Goal: Find contact information

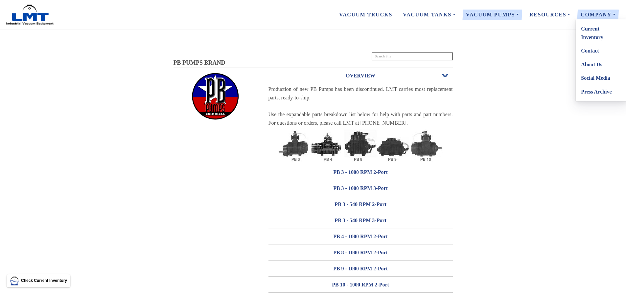
click at [592, 51] on link "Contact" at bounding box center [602, 51] width 52 height 14
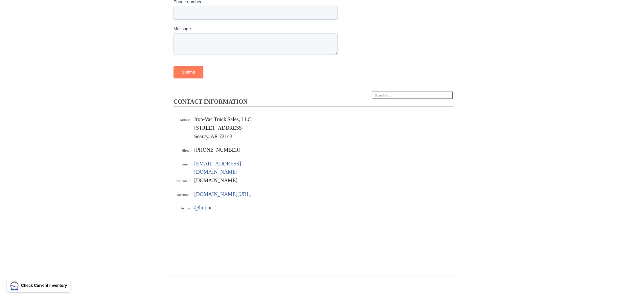
scroll to position [164, 0]
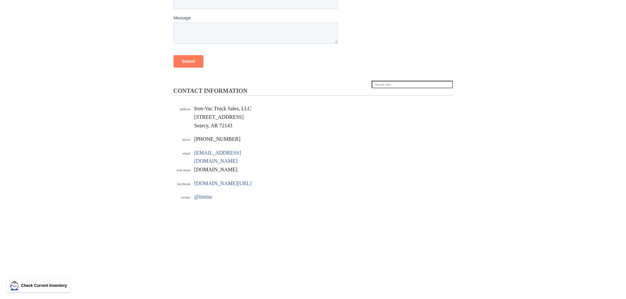
click at [107, 148] on section "CONTACT INFORMATION LMT's vacuum truck experts are standing by. Complete and su…" at bounding box center [313, 83] width 626 height 393
